Goal: Task Accomplishment & Management: Use online tool/utility

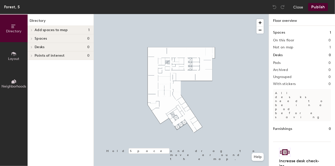
click at [41, 28] on span "Add spaces to map" at bounding box center [51, 30] width 33 height 4
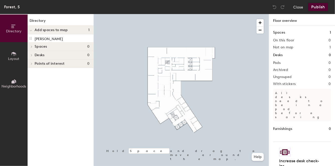
click at [24, 59] on button "Layout" at bounding box center [14, 56] width 28 height 28
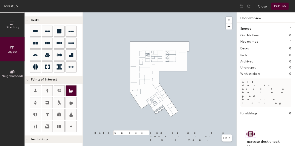
scroll to position [33, 0]
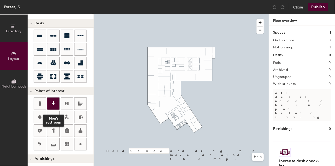
click at [53, 105] on icon at bounding box center [53, 103] width 2 height 5
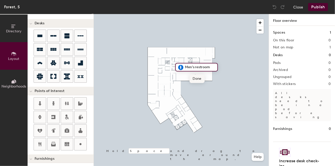
click at [201, 79] on span "Done" at bounding box center [197, 79] width 15 height 9
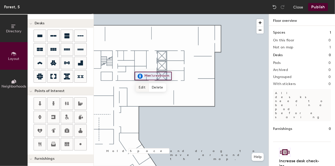
click at [142, 85] on span "Edit" at bounding box center [142, 87] width 13 height 9
click at [171, 76] on input "Men's restroom" at bounding box center [159, 76] width 32 height 7
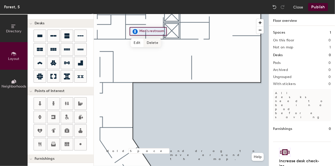
click at [153, 43] on span "Delete" at bounding box center [153, 43] width 18 height 9
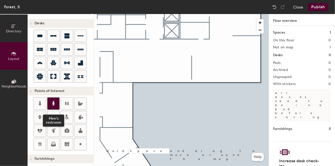
click at [55, 101] on icon at bounding box center [53, 104] width 6 height 6
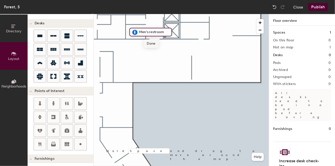
click at [153, 44] on span "Done" at bounding box center [151, 43] width 15 height 9
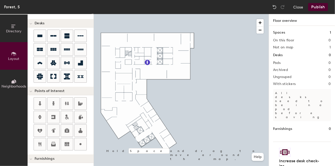
type input "20"
click at [295, 7] on button "Close" at bounding box center [298, 7] width 10 height 8
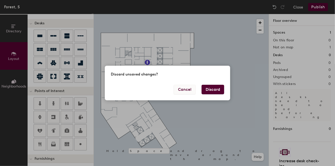
click at [190, 90] on button "Cancel" at bounding box center [185, 90] width 22 height 10
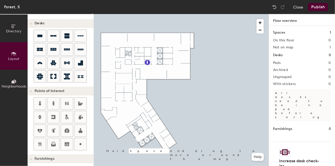
click at [312, 10] on button "Publish" at bounding box center [318, 7] width 20 height 8
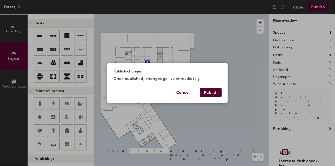
click at [212, 28] on div "Publish changes Once published, changes go live immediately Cancel Publish" at bounding box center [167, 83] width 335 height 166
